Goal: Check status: Check status

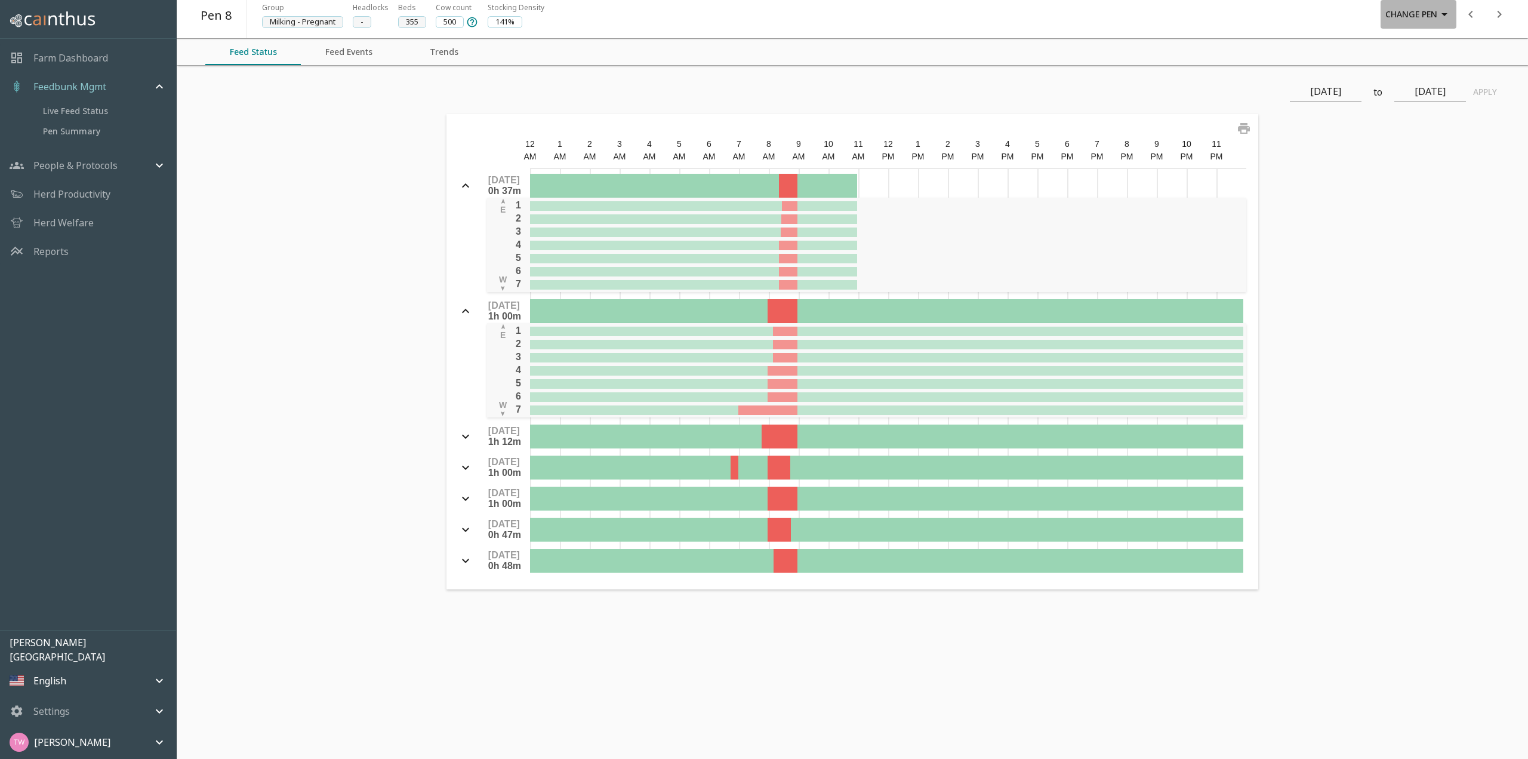
click at [1428, 21] on button "Change Pen" at bounding box center [1419, 14] width 76 height 29
click at [1415, 147] on li "Pen 6" at bounding box center [1418, 151] width 50 height 21
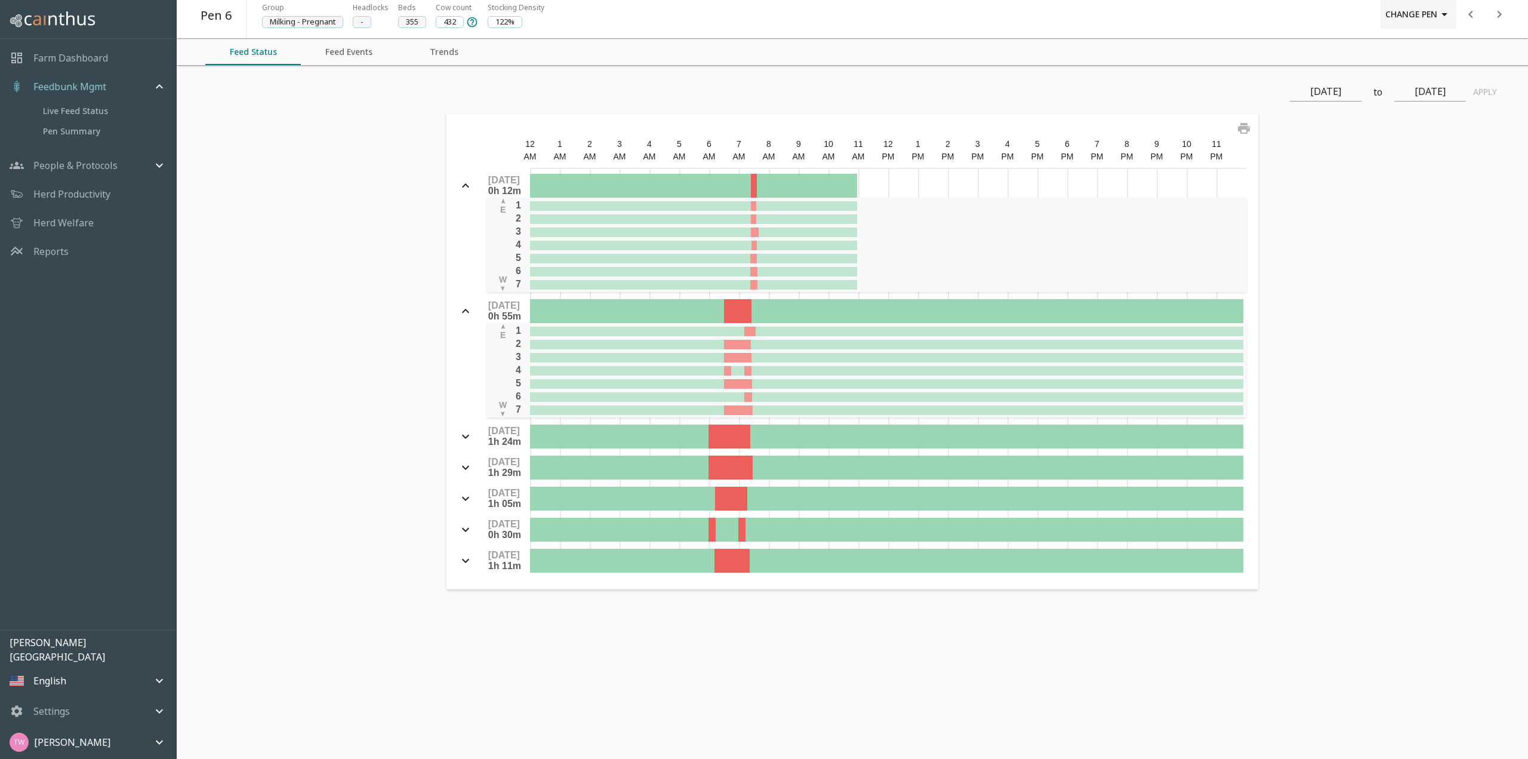
click at [1442, 21] on button "Change Pen" at bounding box center [1419, 14] width 76 height 29
click at [1427, 134] on li "Pen 5" at bounding box center [1418, 129] width 50 height 21
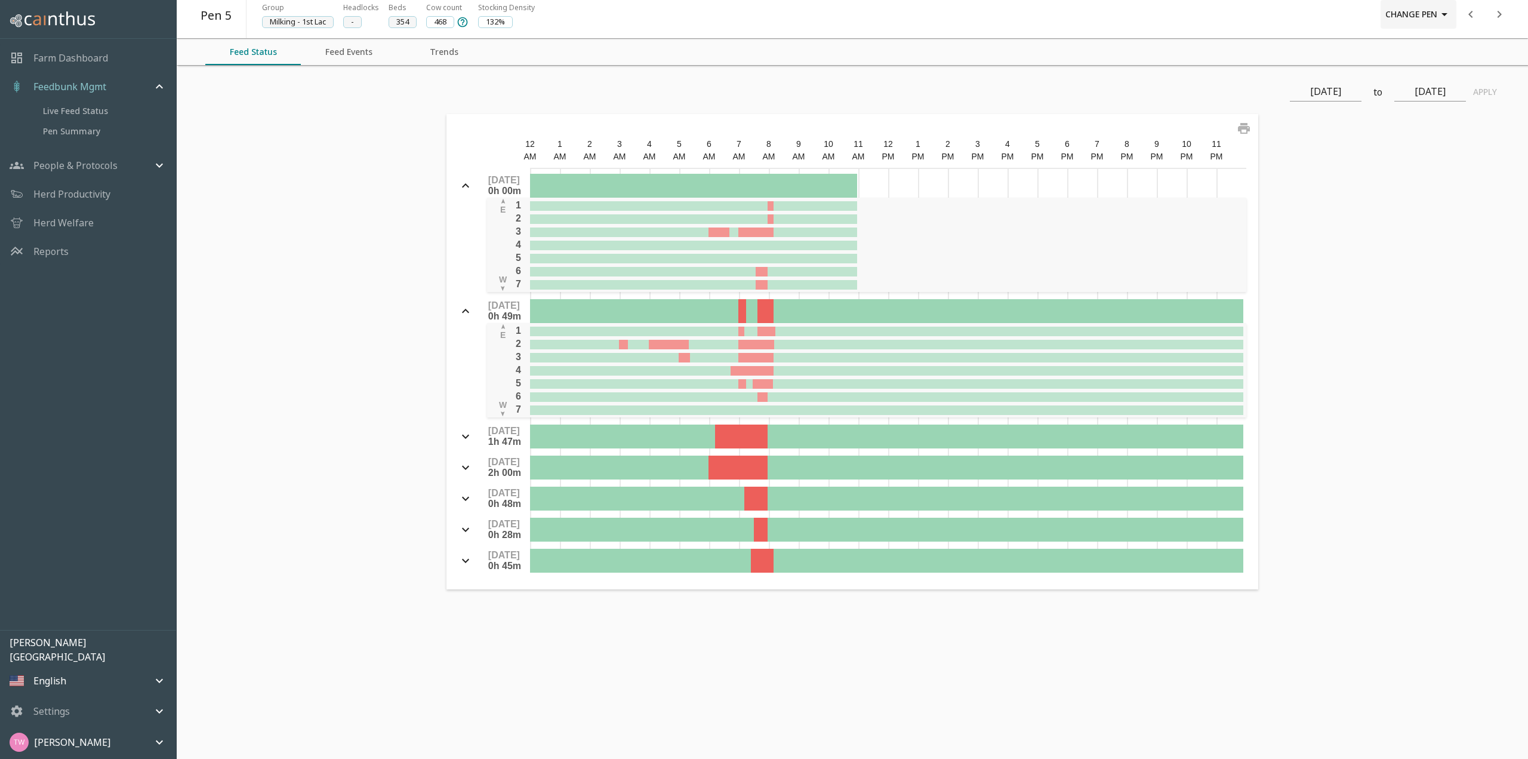
click at [1412, 17] on button "Change Pen" at bounding box center [1419, 14] width 76 height 29
click at [1420, 108] on li "Pen 4" at bounding box center [1418, 108] width 50 height 21
